Goal: Information Seeking & Learning: Learn about a topic

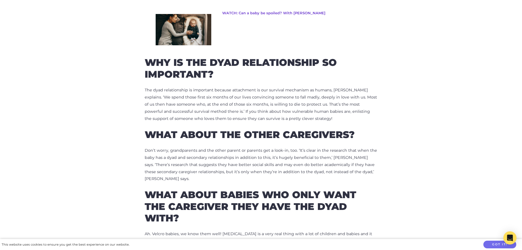
scroll to position [576, 0]
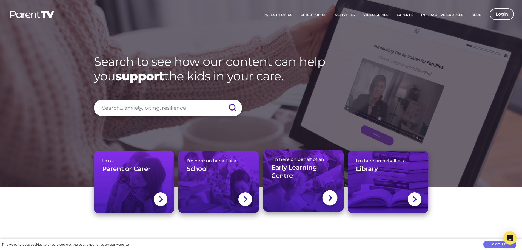
click at [296, 171] on h3 "Early Learning Centre" at bounding box center [303, 171] width 64 height 16
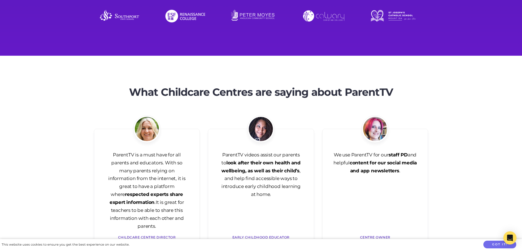
scroll to position [1645, 0]
